Goal: Navigation & Orientation: Find specific page/section

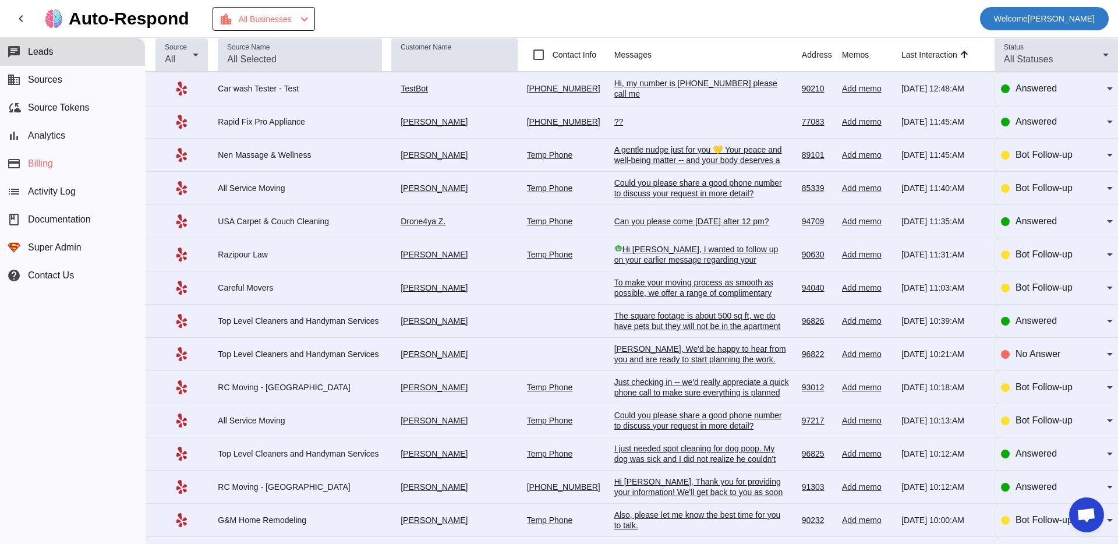
click at [1061, 24] on span "Welcome Oleksandr Nadzuha" at bounding box center [1044, 18] width 101 height 16
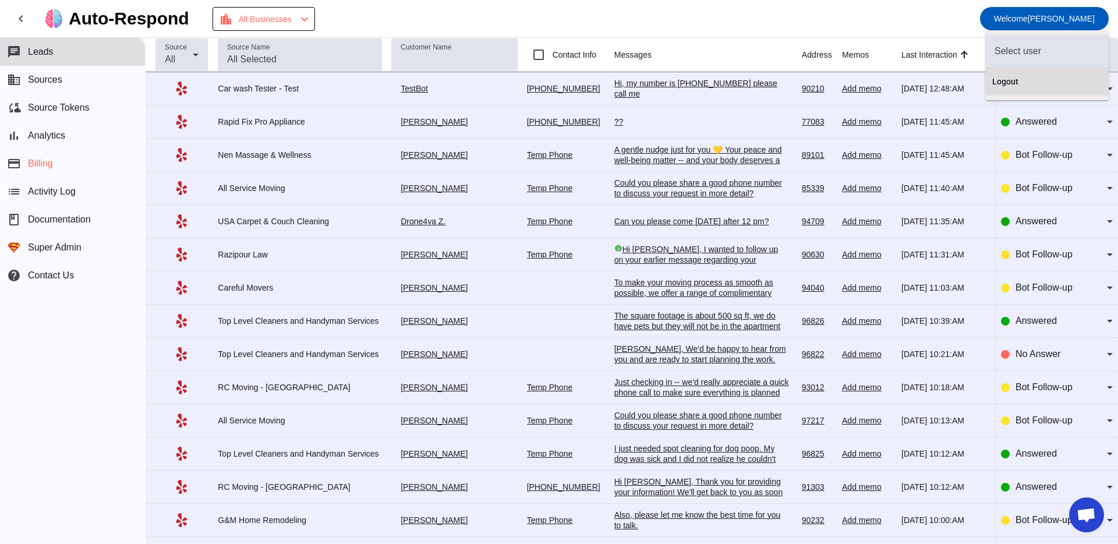
click at [1019, 79] on span "Logout" at bounding box center [1048, 82] width 110 height 12
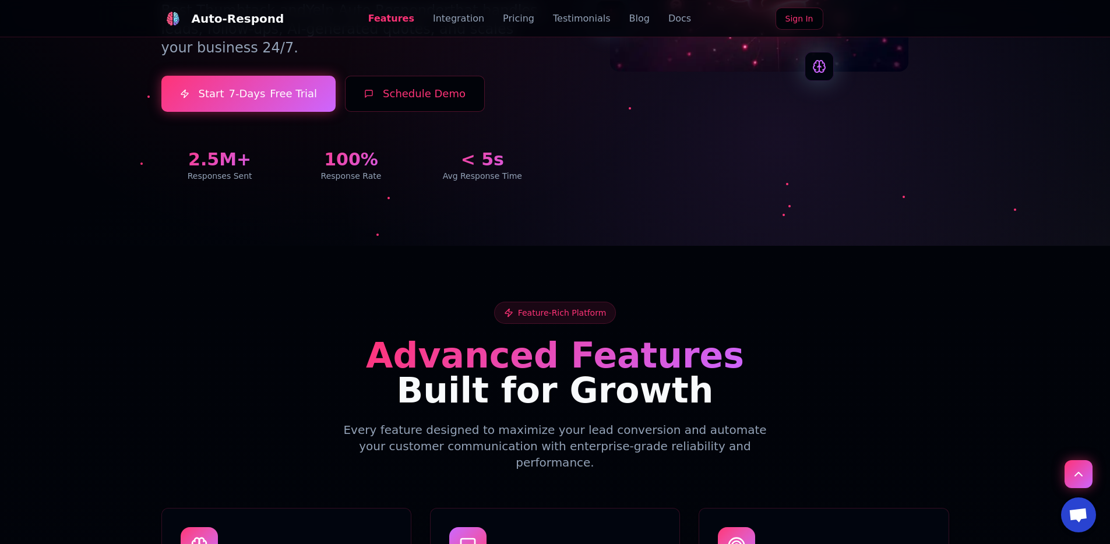
scroll to position [153, 0]
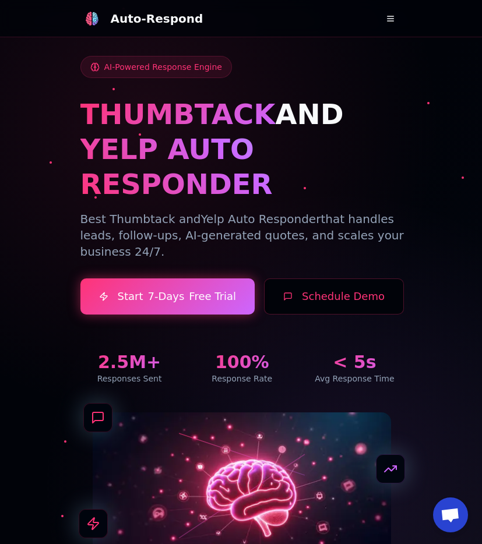
click at [394, 17] on button at bounding box center [390, 18] width 23 height 23
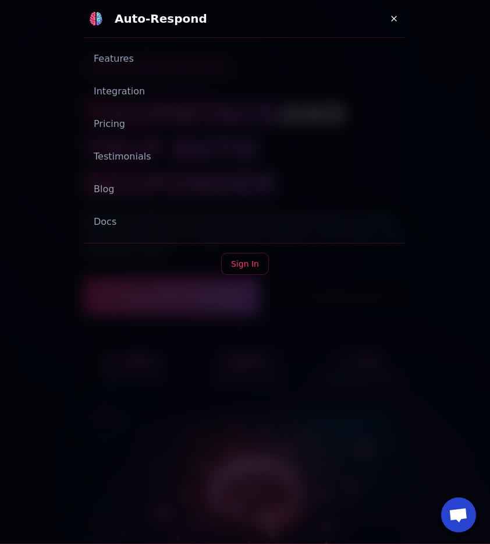
click at [106, 218] on link "Docs" at bounding box center [245, 221] width 322 height 23
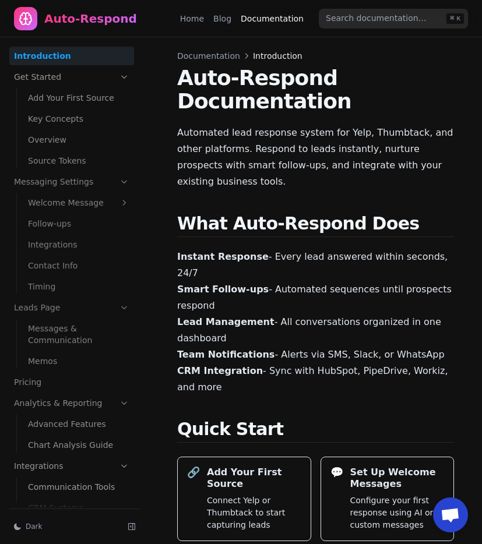
click at [204, 19] on link "Home" at bounding box center [192, 19] width 24 height 12
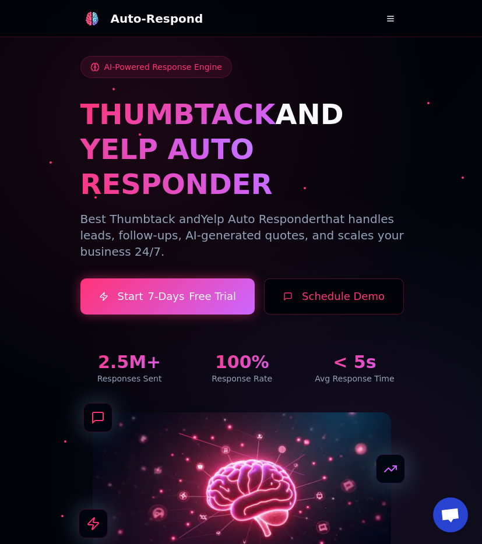
click at [391, 24] on button at bounding box center [390, 18] width 23 height 23
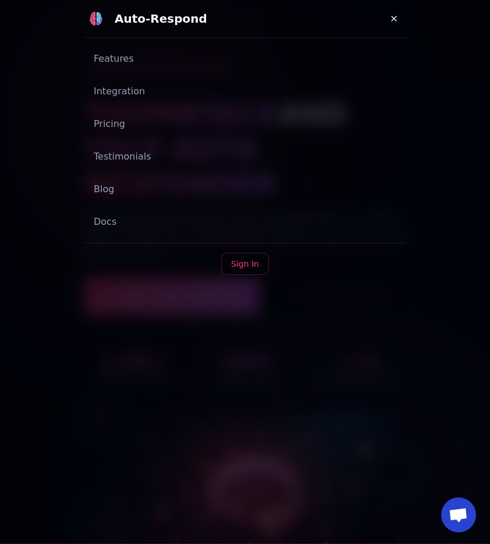
click at [110, 236] on div "Features Integration Pricing Testimonials Blog Docs Sign In" at bounding box center [245, 175] width 322 height 256
click at [110, 227] on link "Docs" at bounding box center [245, 221] width 322 height 23
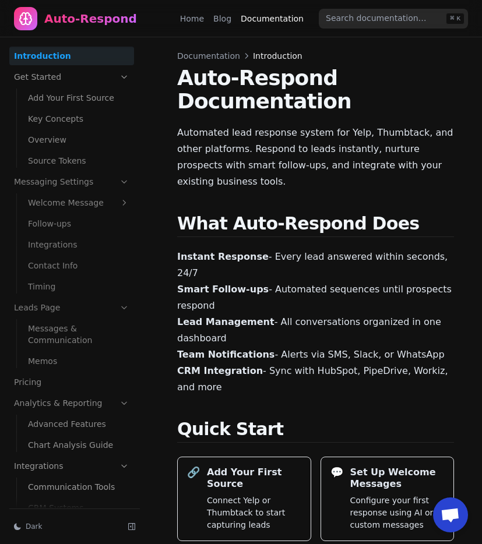
click at [57, 123] on link "Key Concepts" at bounding box center [78, 119] width 111 height 19
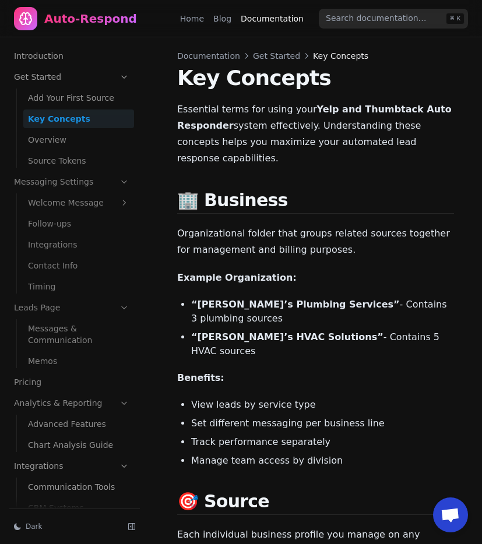
click at [42, 11] on div "Auto-Respond" at bounding box center [75, 18] width 123 height 23
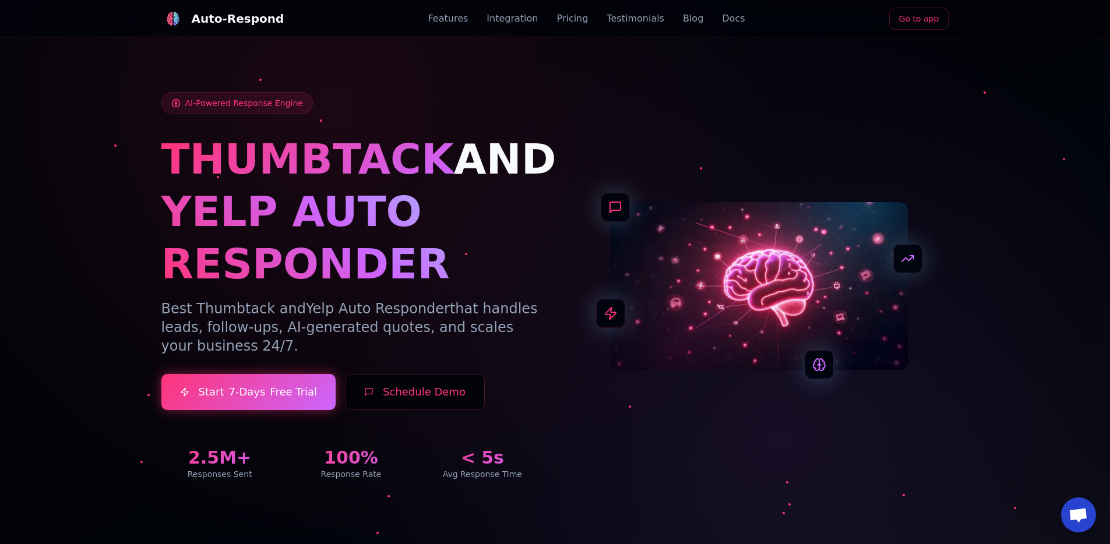
click at [926, 18] on link "Go to app" at bounding box center [919, 19] width 60 height 22
click at [818, 95] on div "AI-Powered Response Engine THUMBTACK AND YELP AUTO RESPONDER Best Thumbtack and…" at bounding box center [555, 286] width 788 height 388
click at [666, 21] on link "Docs" at bounding box center [676, 19] width 23 height 14
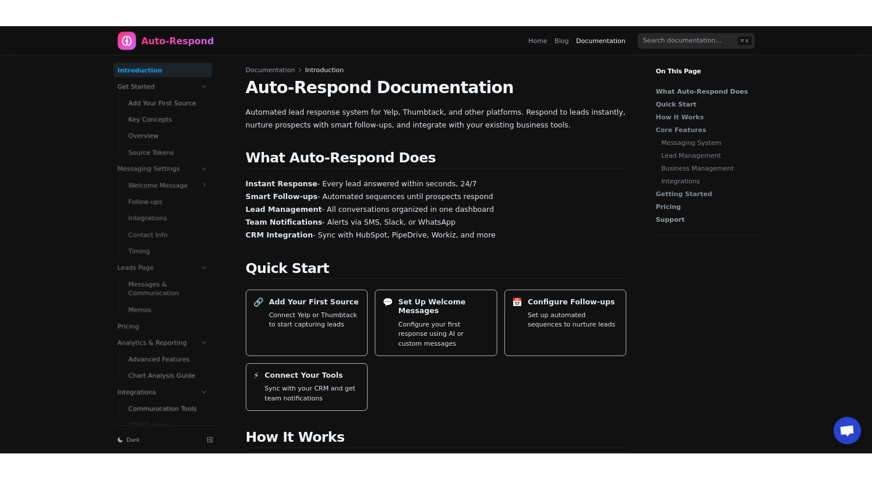
scroll to position [125, 0]
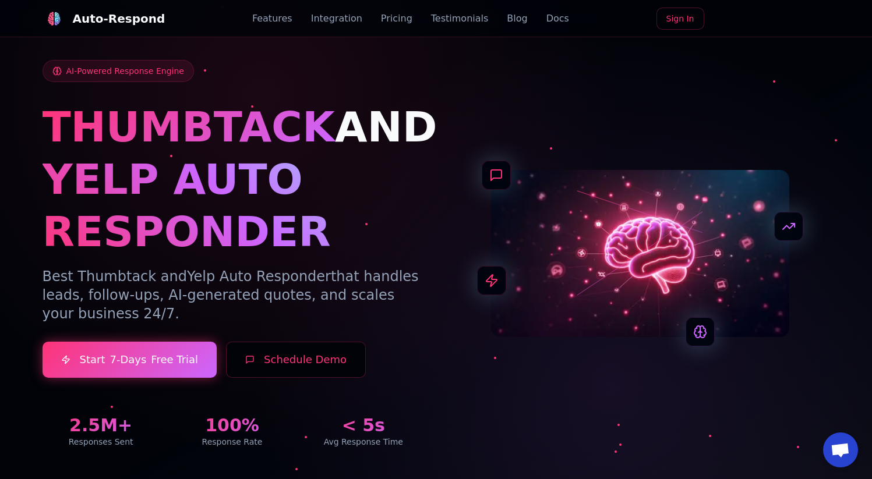
click at [669, 33] on div "Auto-Respond Features Integration Pricing Testimonials Blog Docs Sign In" at bounding box center [437, 18] width 788 height 37
click at [670, 26] on link "Sign In" at bounding box center [680, 19] width 48 height 22
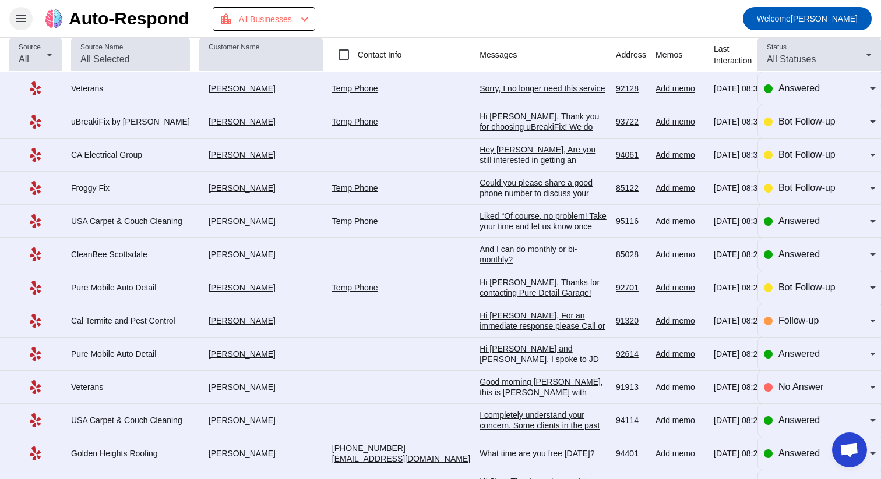
click at [31, 21] on span at bounding box center [21, 19] width 28 height 28
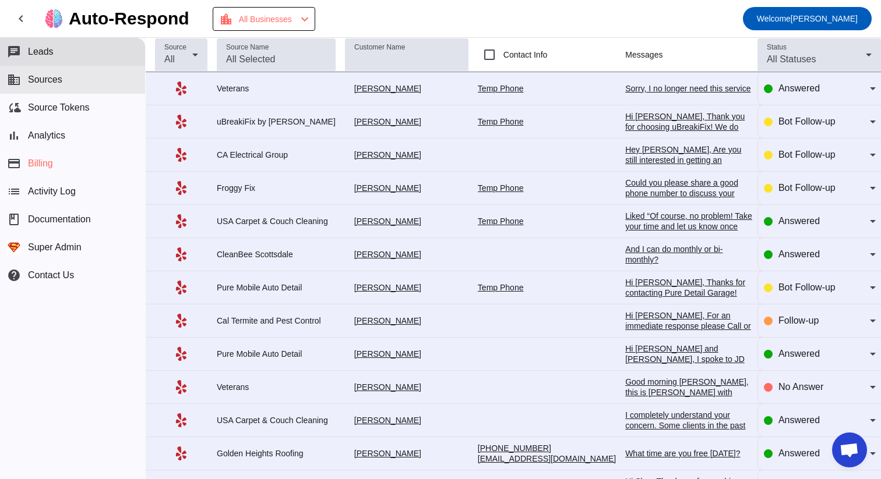
click at [36, 69] on button "business Sources" at bounding box center [72, 80] width 145 height 28
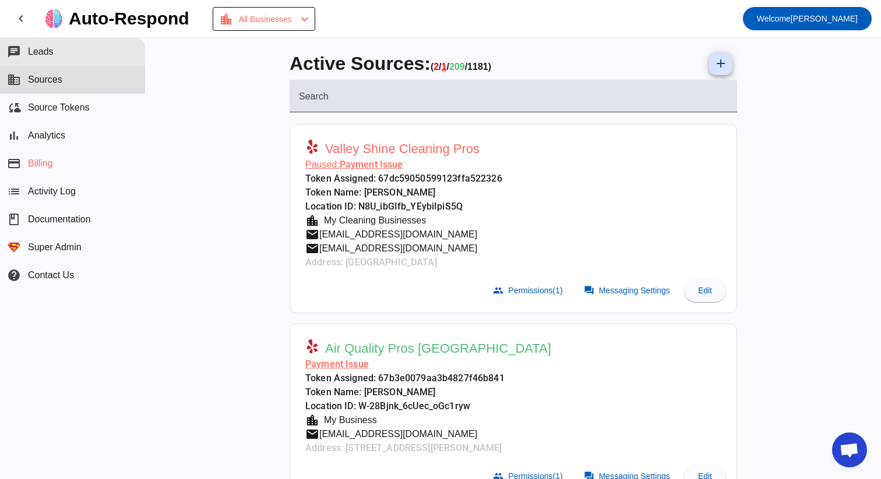
click at [44, 50] on span "Leads" at bounding box center [41, 52] width 26 height 10
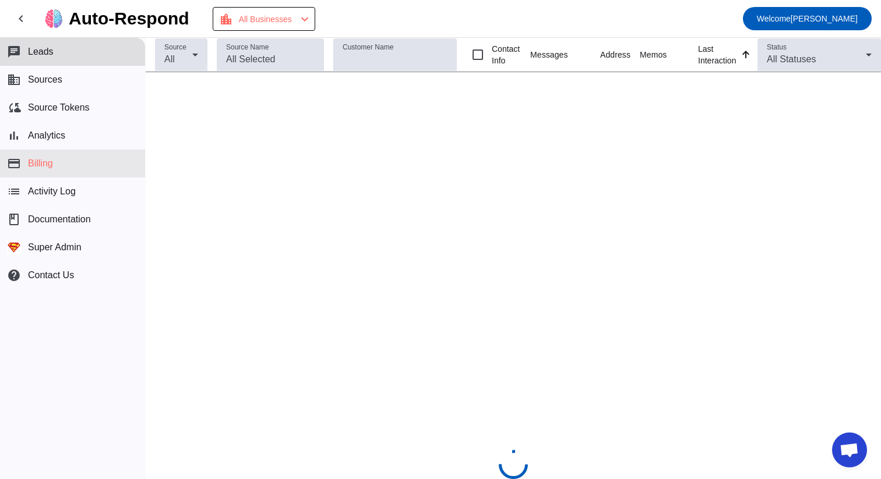
click at [51, 80] on span "Sources" at bounding box center [45, 80] width 34 height 10
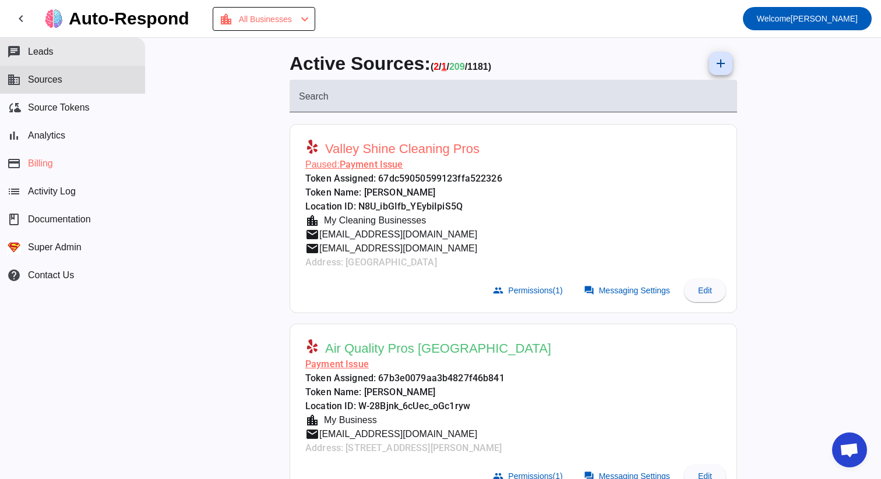
click at [93, 103] on button "cloud_sync Source Tokens" at bounding box center [72, 108] width 145 height 28
click at [94, 73] on button "business Sources" at bounding box center [72, 80] width 145 height 28
click at [98, 49] on button "chat Leads" at bounding box center [72, 52] width 145 height 28
